Goal: Use online tool/utility

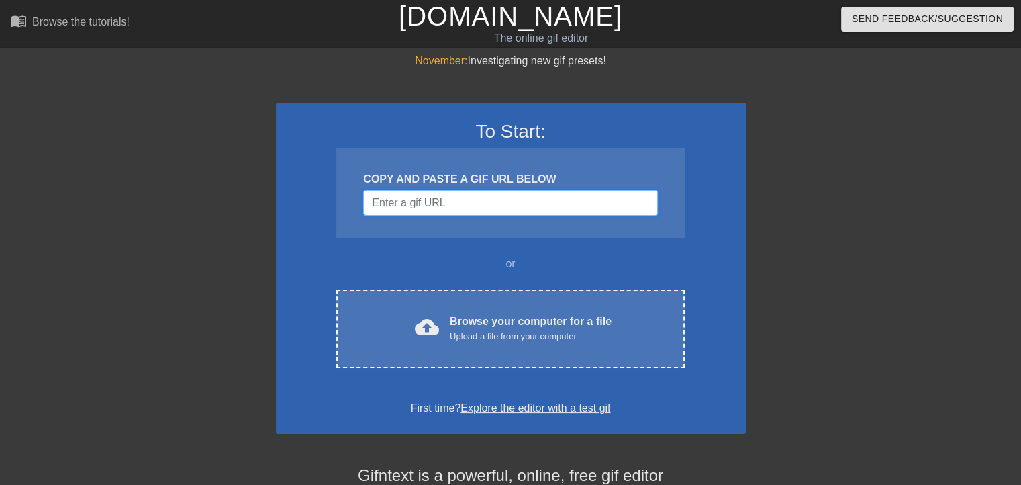
click at [453, 204] on input "Username" at bounding box center [510, 203] width 294 height 26
click at [452, 205] on input "Username" at bounding box center [510, 203] width 294 height 26
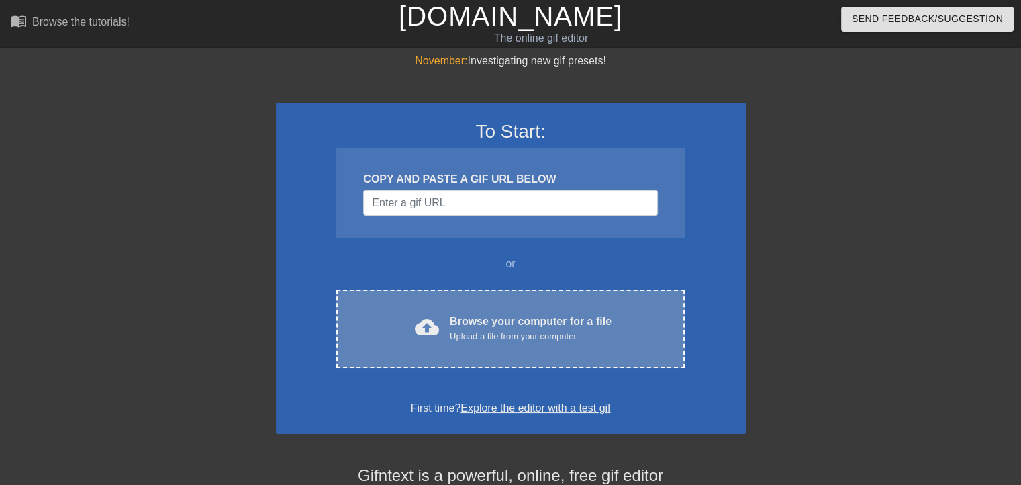
click at [522, 342] on div "cloud_upload Browse your computer for a file Upload a file from your computer" at bounding box center [510, 329] width 291 height 30
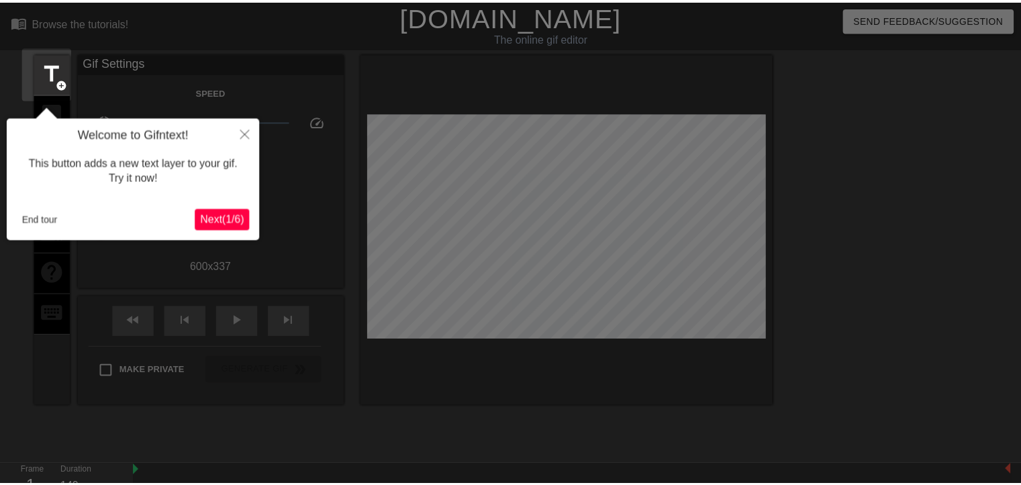
scroll to position [32, 0]
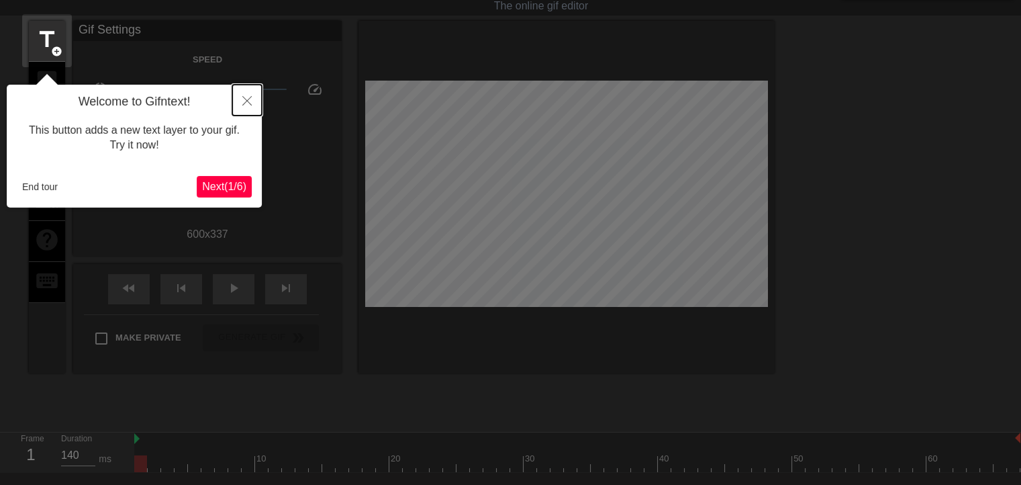
click at [244, 99] on icon "Close" at bounding box center [246, 100] width 9 height 9
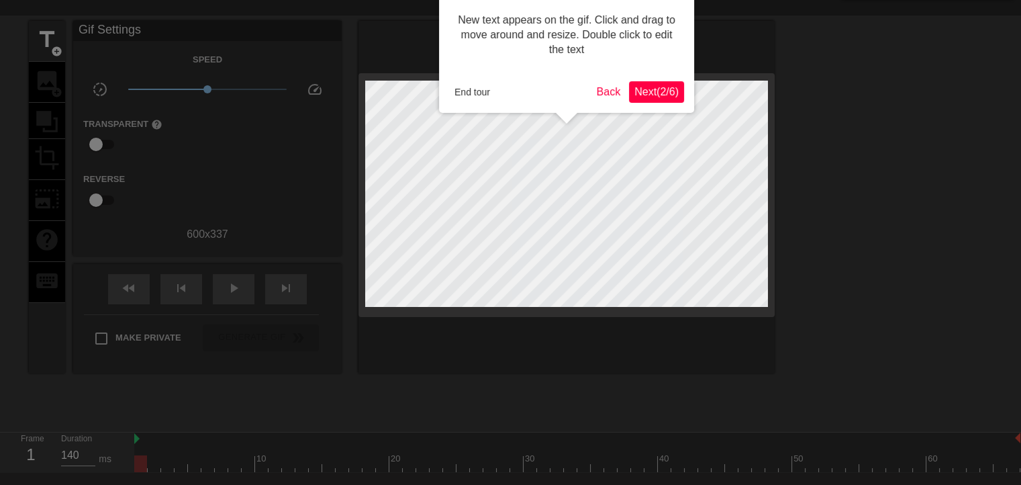
scroll to position [0, 0]
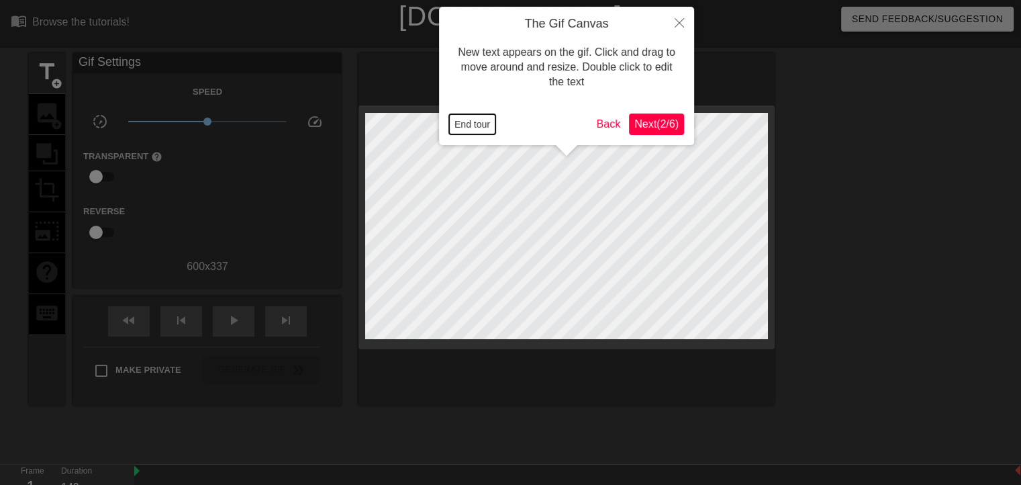
click at [473, 131] on button "End tour" at bounding box center [472, 124] width 46 height 20
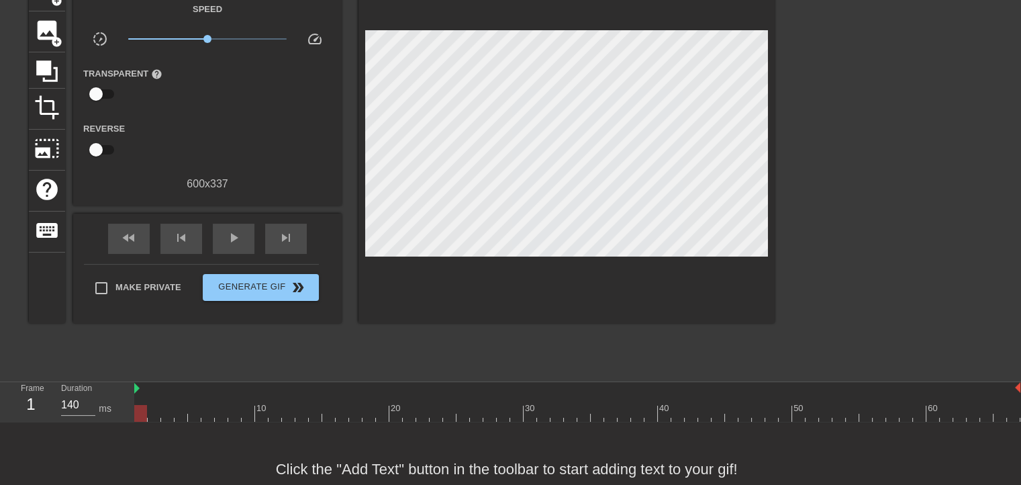
scroll to position [124, 0]
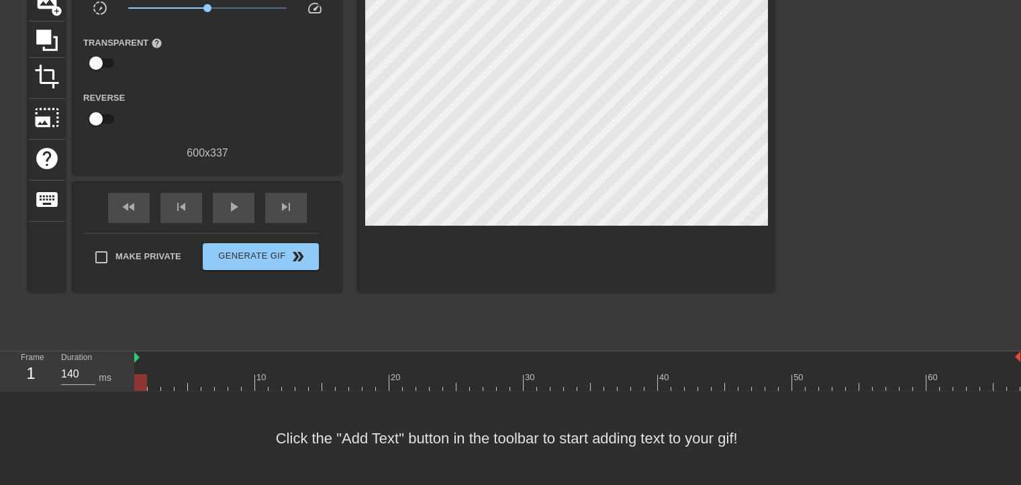
drag, startPoint x: 140, startPoint y: 370, endPoint x: 104, endPoint y: 363, distance: 36.9
click at [104, 363] on div "Frame 1 Duration 140 ms 10 20 30 40 50 60" at bounding box center [510, 371] width 1021 height 40
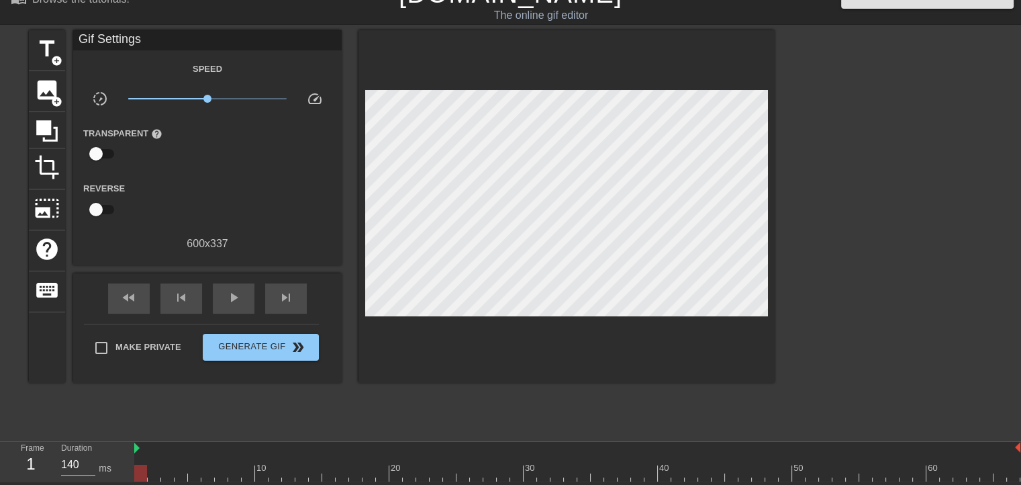
scroll to position [0, 0]
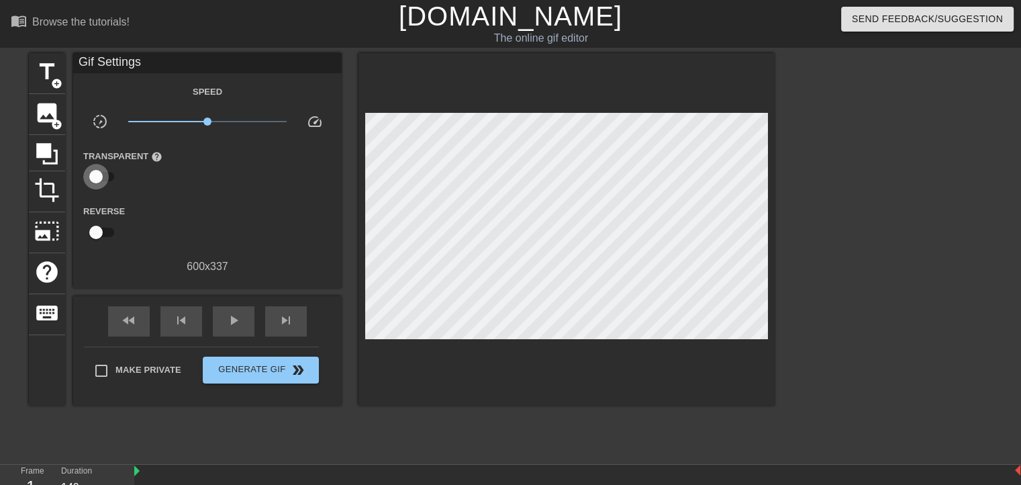
click at [107, 178] on input "checkbox" at bounding box center [96, 177] width 77 height 26
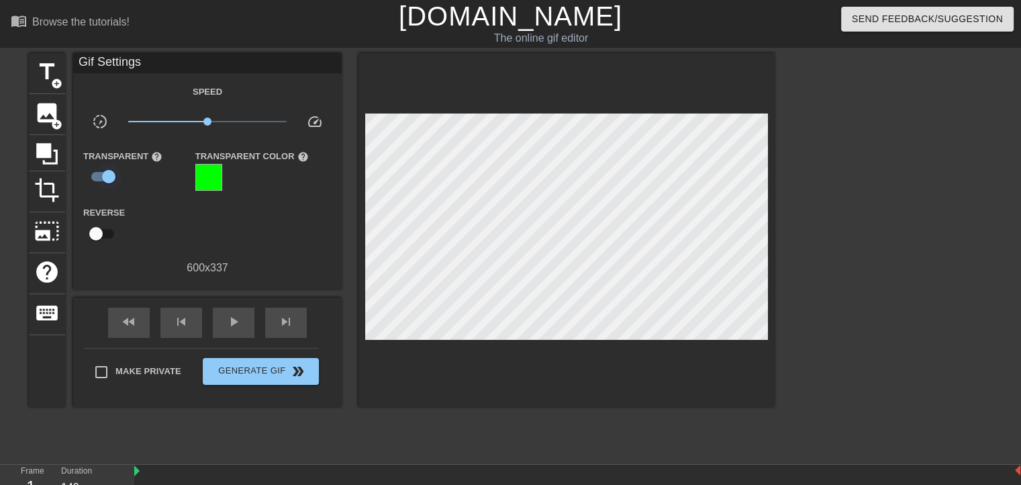
click at [107, 178] on input "checkbox" at bounding box center [108, 177] width 77 height 26
checkbox input "false"
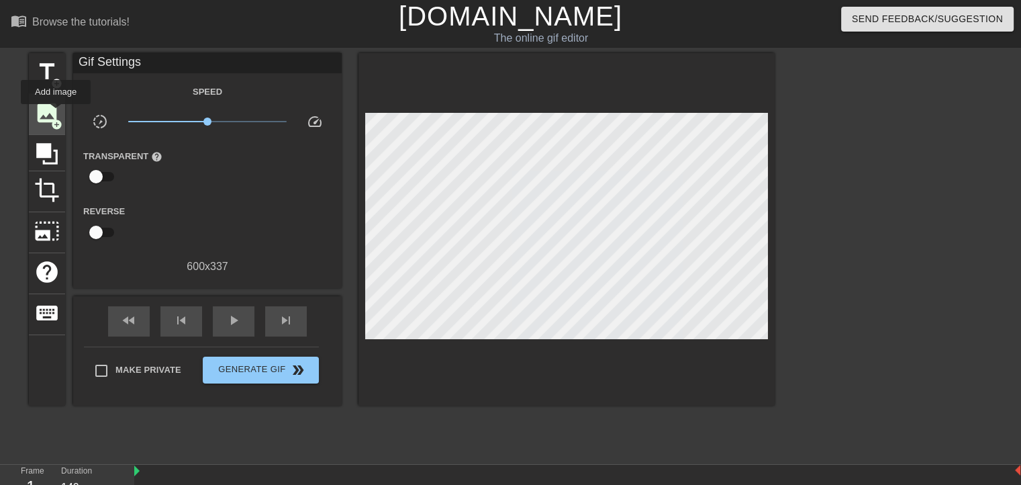
click at [56, 113] on span "image" at bounding box center [47, 113] width 26 height 26
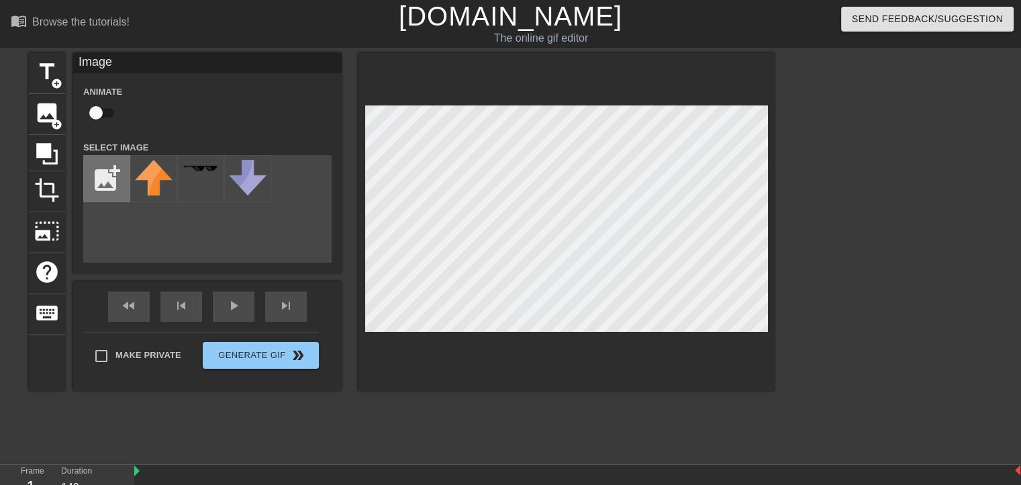
click at [114, 185] on input "file" at bounding box center [107, 179] width 46 height 46
type input "C:\fakepath\hopereswiss.png"
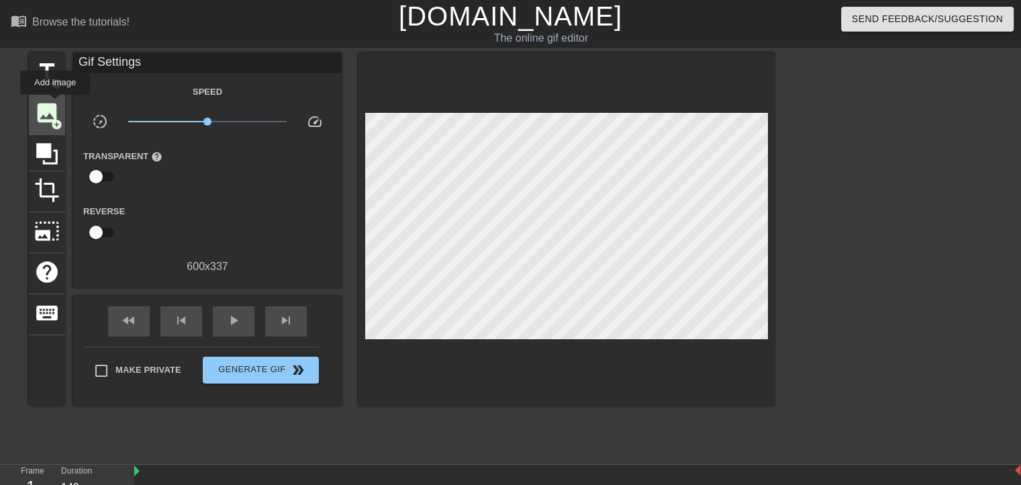
click at [55, 104] on span "image" at bounding box center [47, 113] width 26 height 26
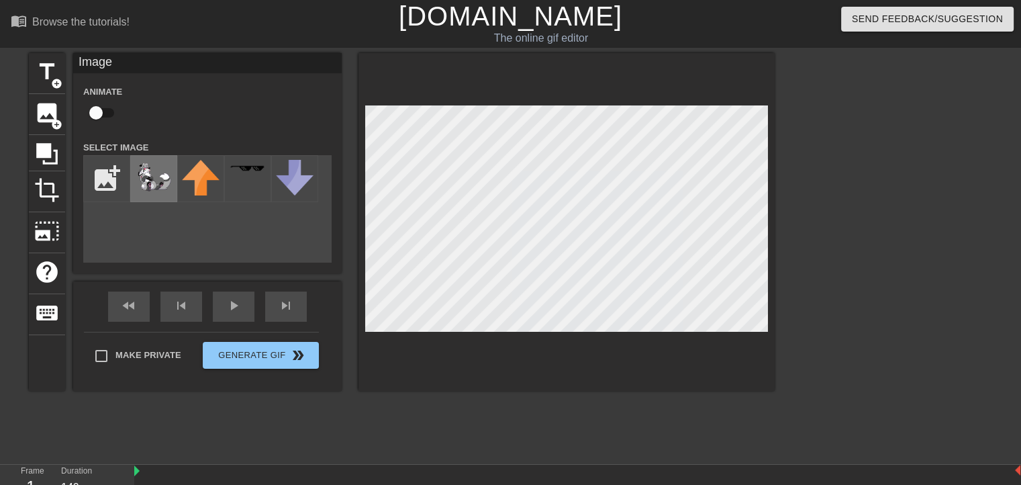
click at [150, 181] on img at bounding box center [154, 176] width 38 height 33
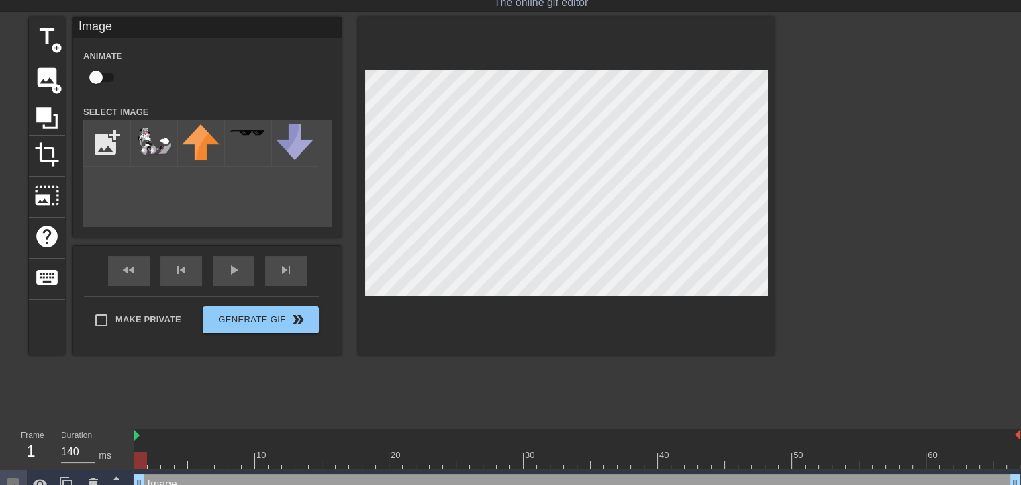
scroll to position [52, 0]
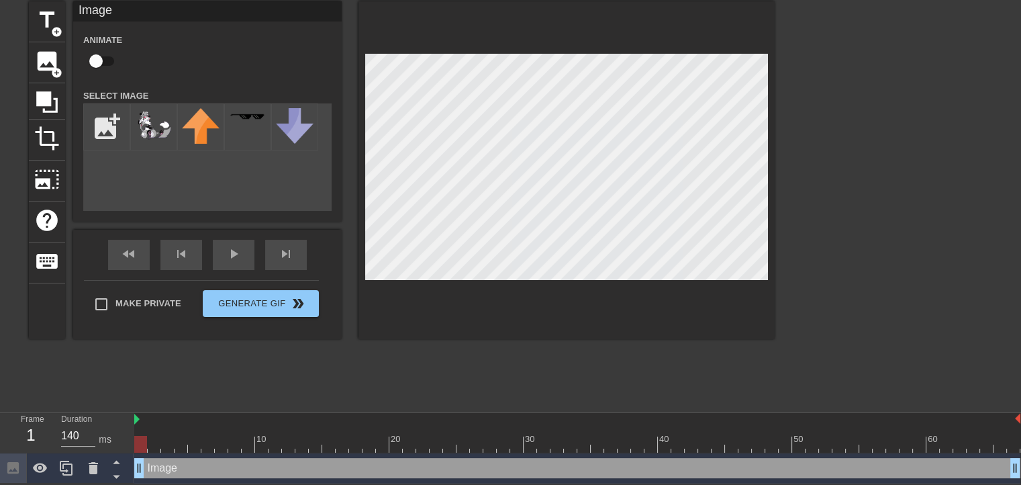
click at [861, 278] on div at bounding box center [891, 202] width 201 height 403
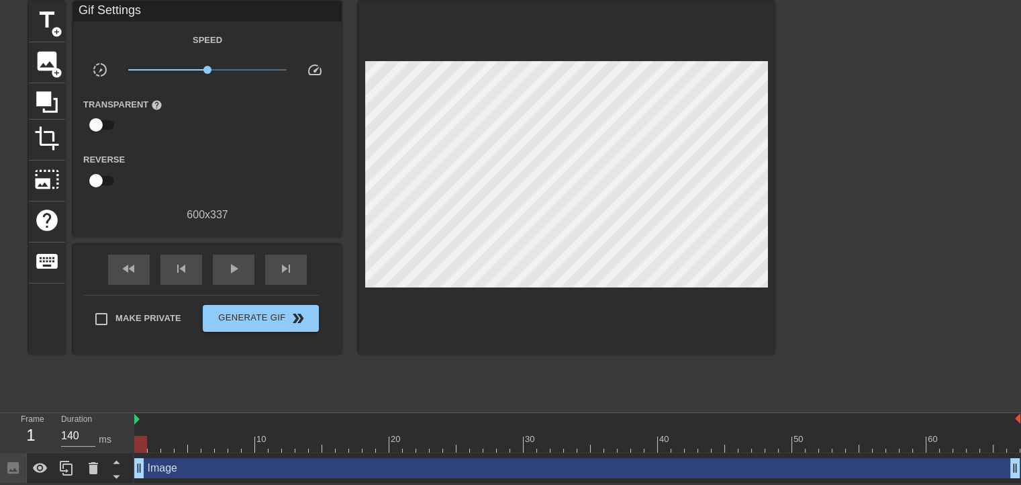
drag, startPoint x: 143, startPoint y: 450, endPoint x: 88, endPoint y: 403, distance: 72.4
click at [88, 403] on div "menu_book Browse the tutorials! [DOMAIN_NAME] The online gif editor Send Feedba…" at bounding box center [510, 215] width 1021 height 535
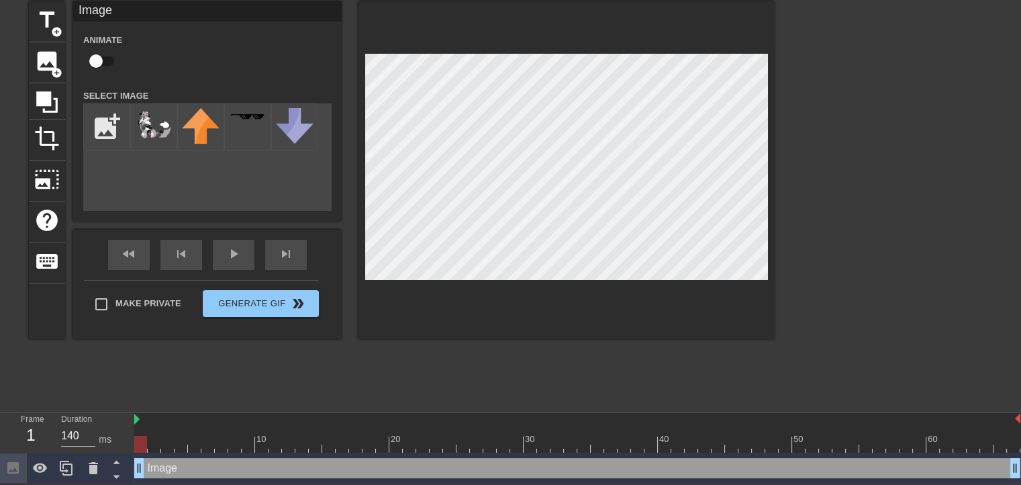
click at [774, 363] on div "title add_circle image add_circle crop photo_size_select_large help keyboard Im…" at bounding box center [402, 202] width 746 height 403
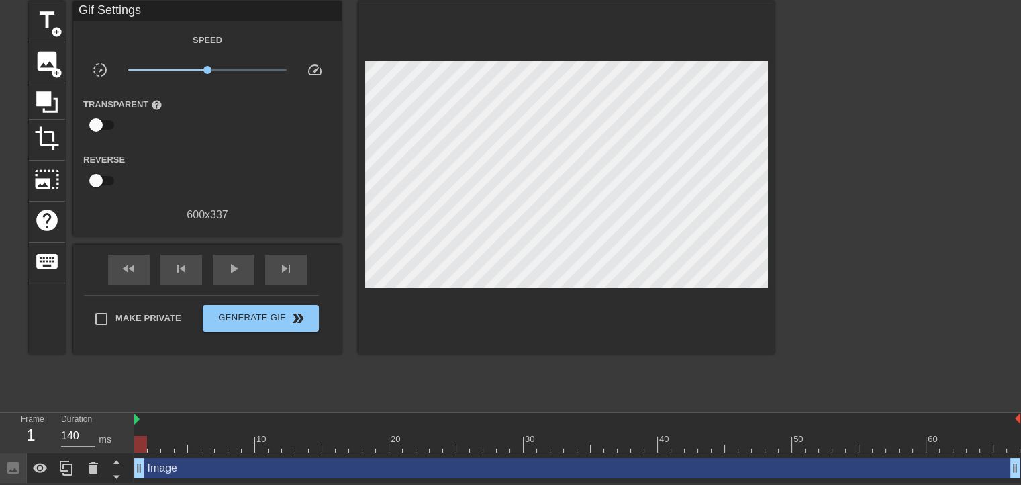
scroll to position [0, 0]
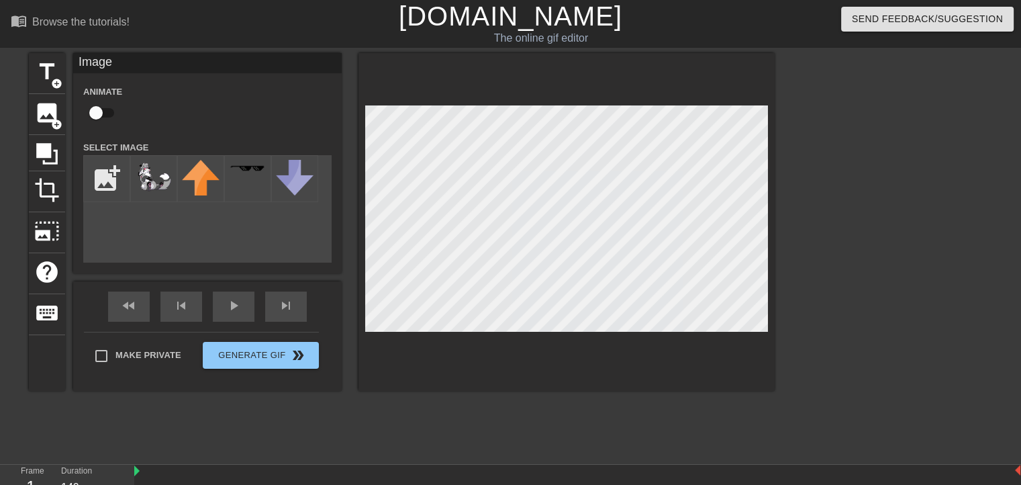
click at [806, 350] on div at bounding box center [891, 254] width 201 height 403
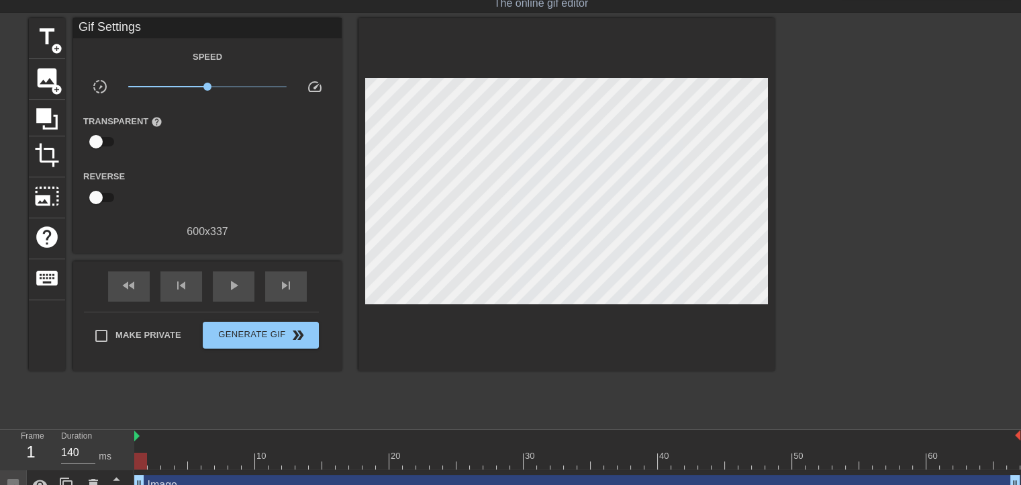
scroll to position [52, 0]
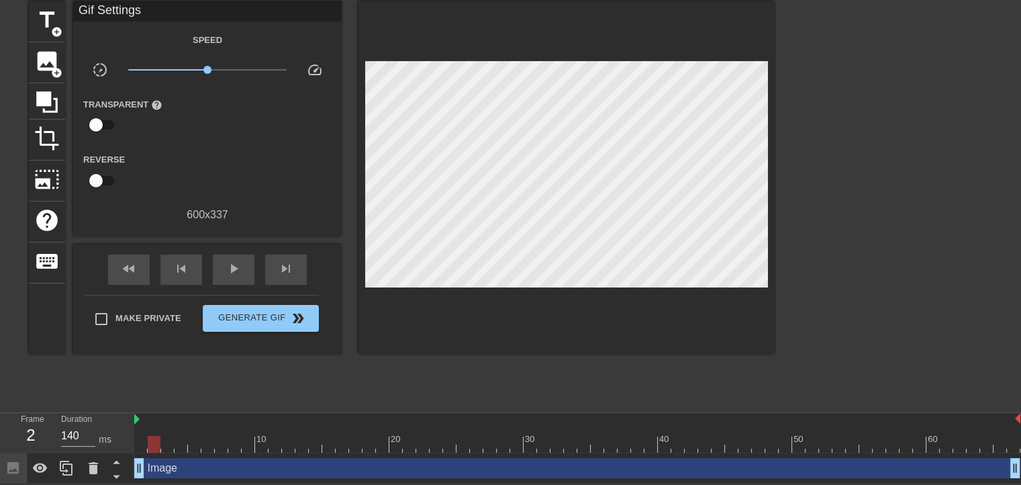
drag, startPoint x: 140, startPoint y: 443, endPoint x: 148, endPoint y: 428, distance: 17.4
click at [148, 428] on div "10 20 30 40 50 60" at bounding box center [577, 433] width 886 height 40
click at [48, 135] on span "crop" at bounding box center [47, 139] width 26 height 26
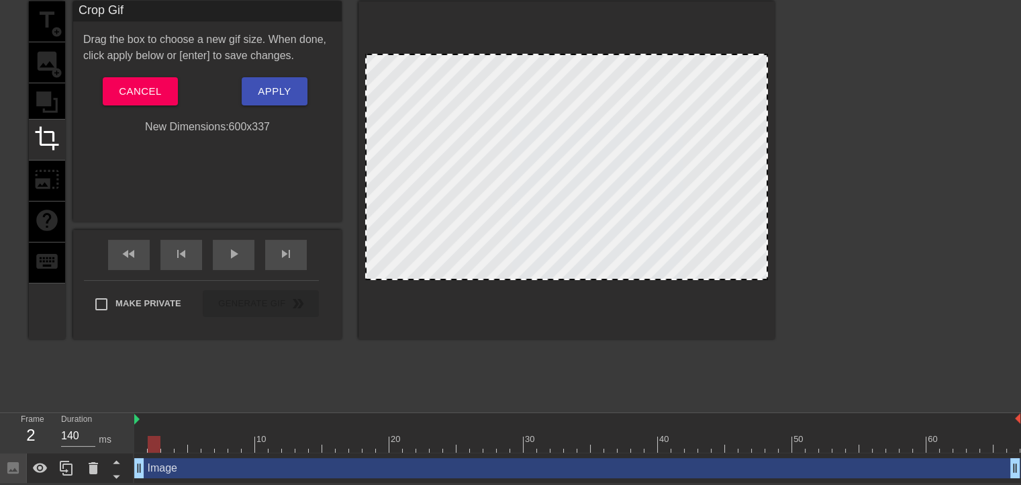
scroll to position [0, 0]
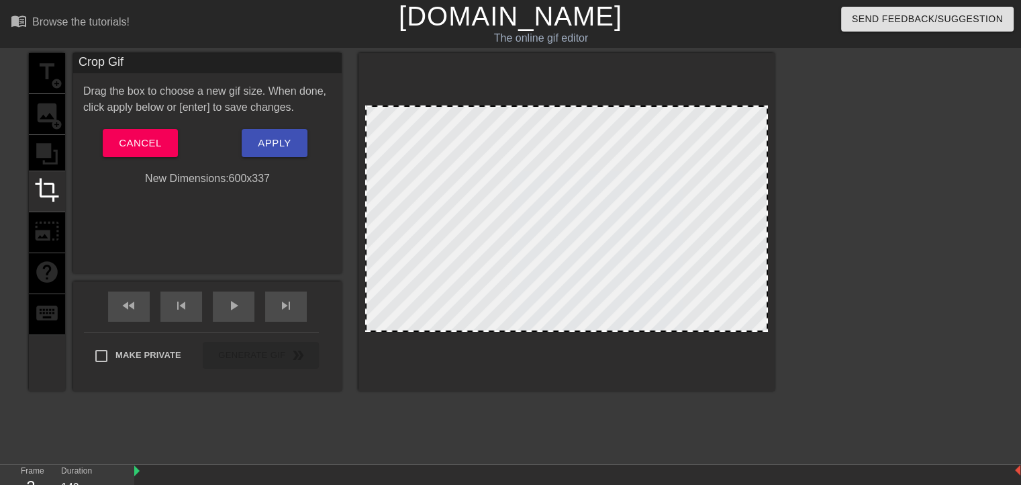
click at [60, 154] on div "title add_circle image add_circle crop photo_size_select_large help keyboard" at bounding box center [47, 222] width 36 height 338
click at [48, 186] on span "crop" at bounding box center [47, 190] width 26 height 26
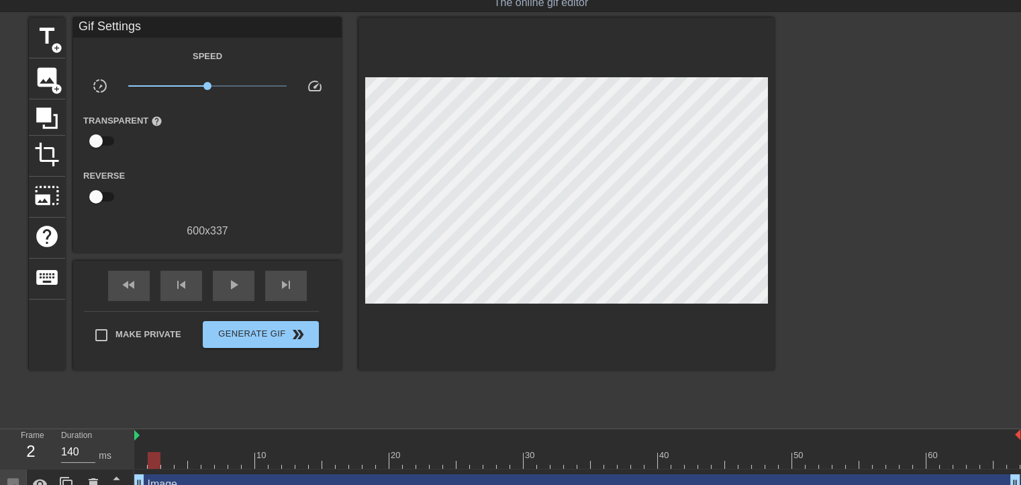
scroll to position [52, 0]
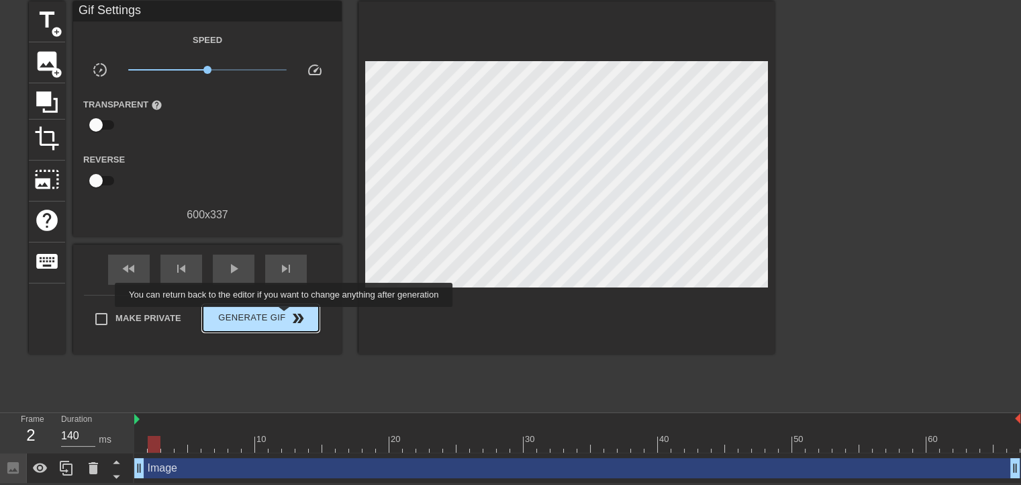
click at [285, 316] on span "Generate Gif double_arrow" at bounding box center [260, 318] width 105 height 16
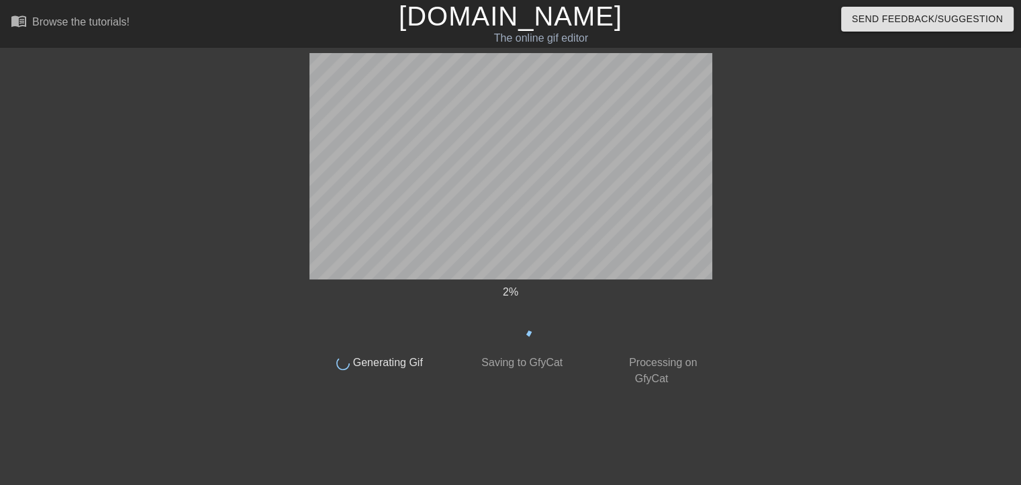
scroll to position [0, 0]
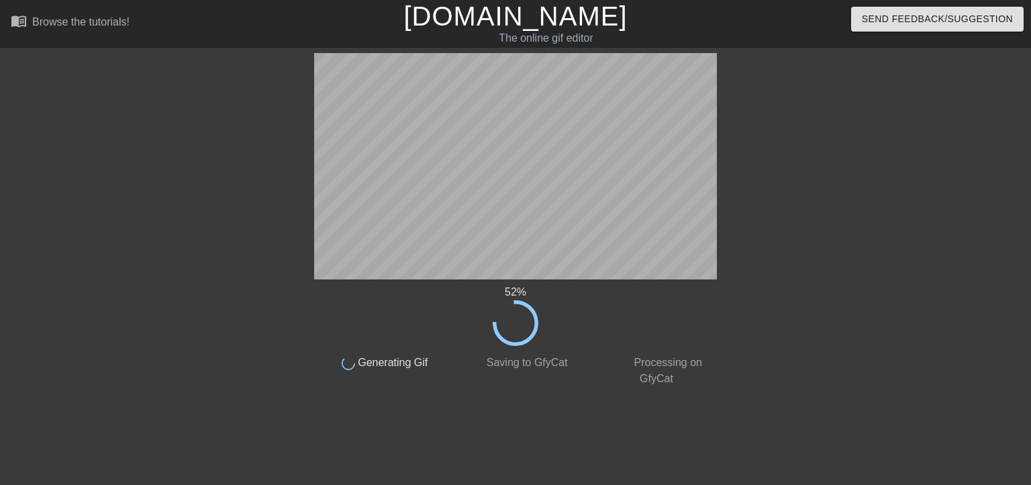
click at [708, 356] on div "52 % done Generating Gif done Saving to GfyCat done Processing on GfyCat" at bounding box center [515, 220] width 403 height 334
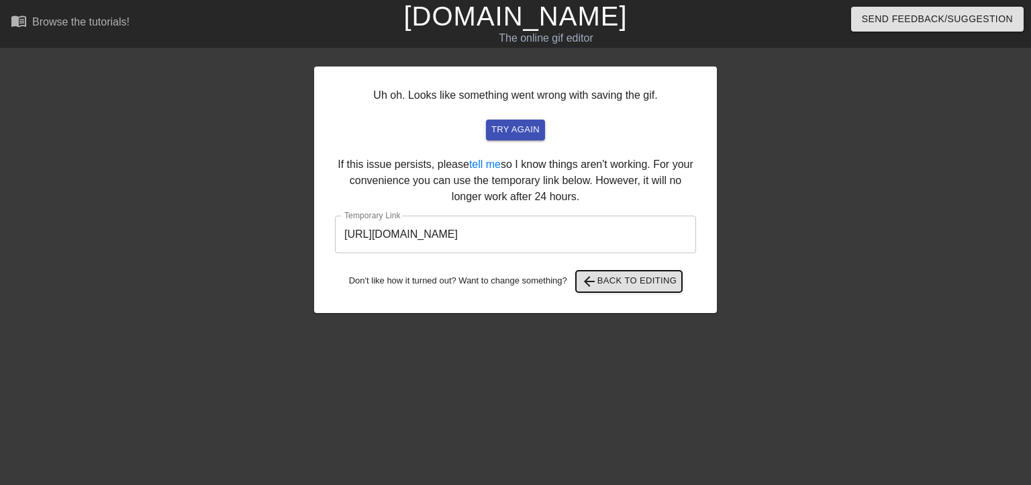
click at [647, 276] on span "arrow_back Back to Editing" at bounding box center [629, 281] width 96 height 16
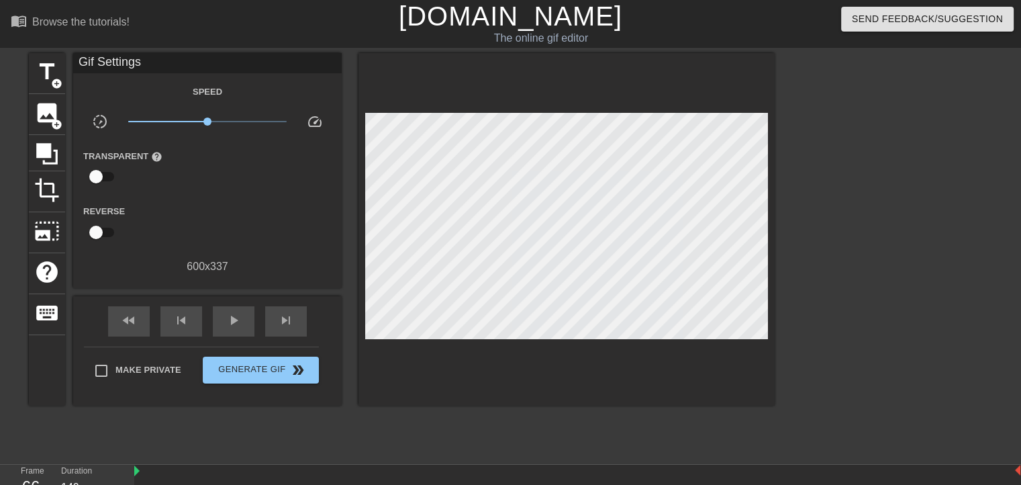
scroll to position [52, 0]
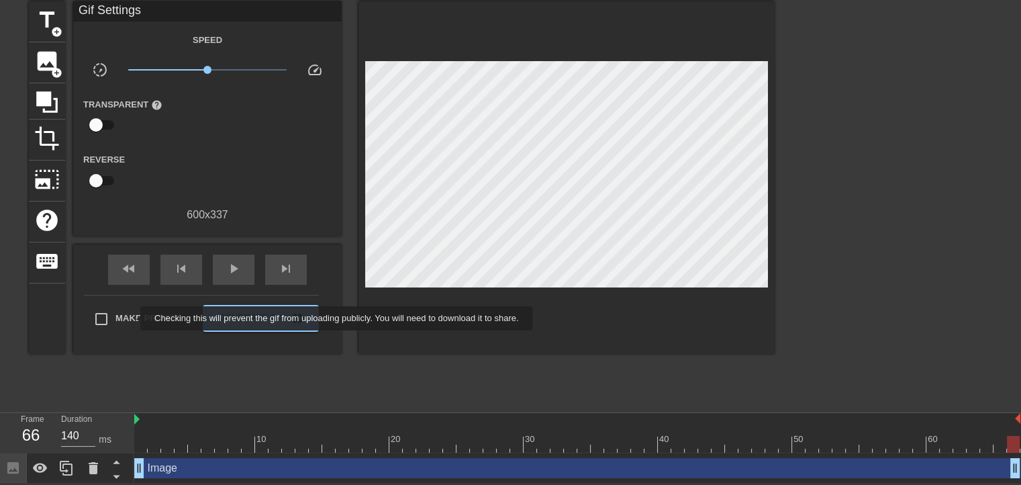
click at [132, 318] on span "Make Private" at bounding box center [148, 318] width 66 height 13
click at [115, 318] on input "Make Private" at bounding box center [101, 319] width 28 height 28
checkbox input "true"
click at [240, 326] on button "Generate Gif double_arrow" at bounding box center [261, 318] width 116 height 27
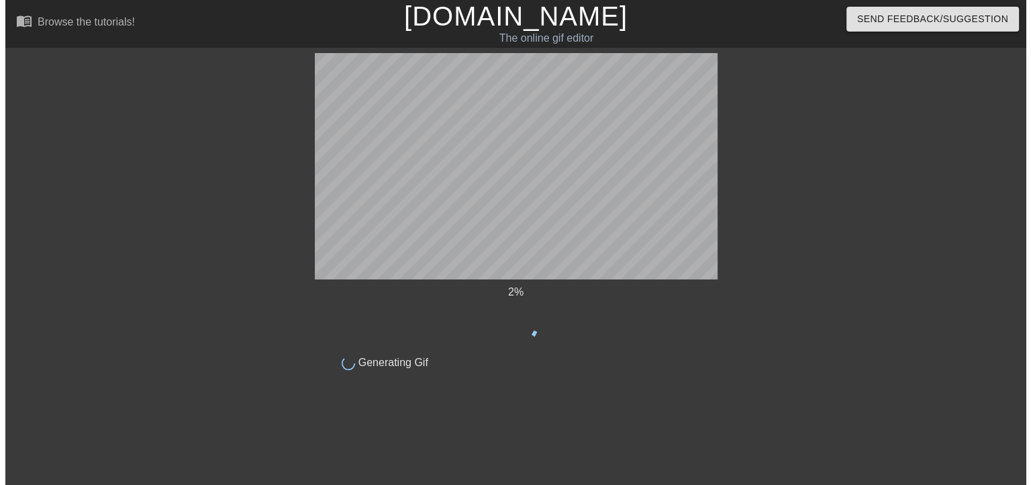
scroll to position [0, 0]
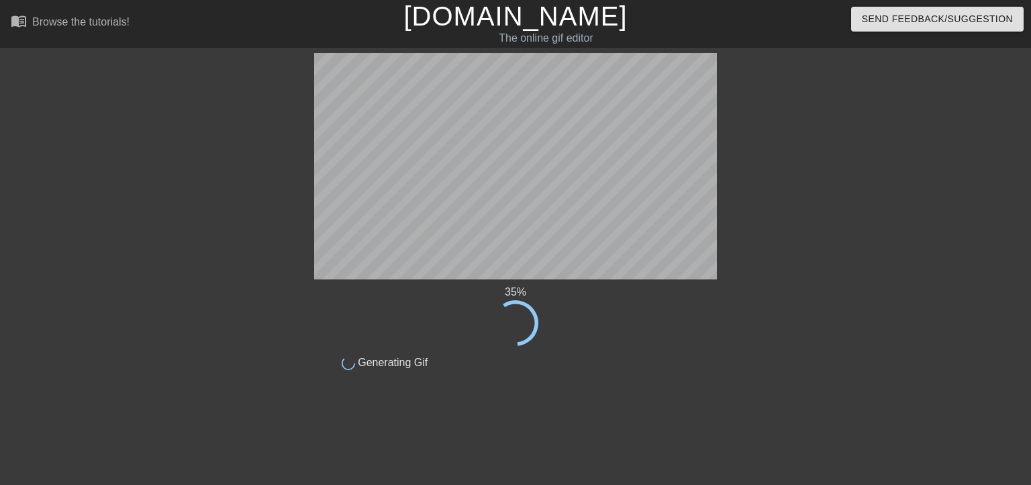
drag, startPoint x: 669, startPoint y: 323, endPoint x: 587, endPoint y: 291, distance: 88.0
click at [614, 328] on div "35 %" at bounding box center [515, 315] width 403 height 62
drag, startPoint x: 569, startPoint y: 279, endPoint x: 594, endPoint y: 331, distance: 57.4
click at [594, 331] on div "38 %" at bounding box center [515, 315] width 403 height 62
click at [551, 297] on div "77 % done Generating Gif" at bounding box center [515, 212] width 403 height 318
